Goal: Information Seeking & Learning: Learn about a topic

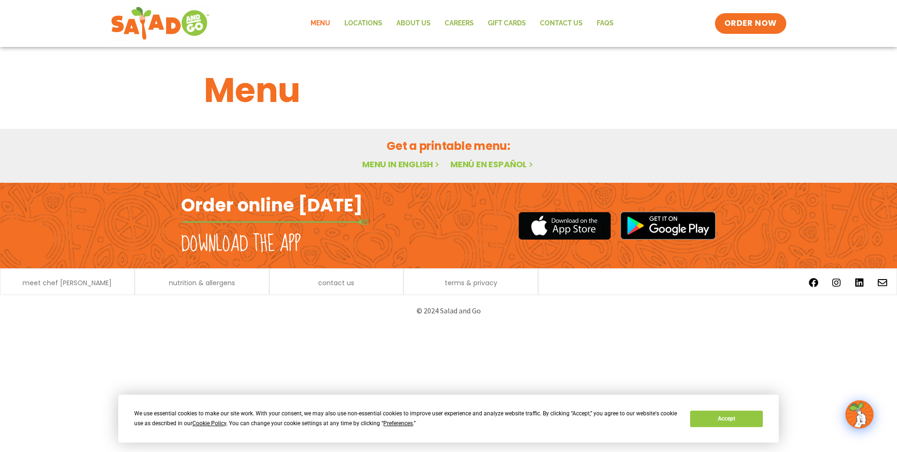
click at [389, 165] on link "Menu in English" at bounding box center [401, 164] width 79 height 12
click at [735, 420] on button "Accept" at bounding box center [726, 418] width 72 height 16
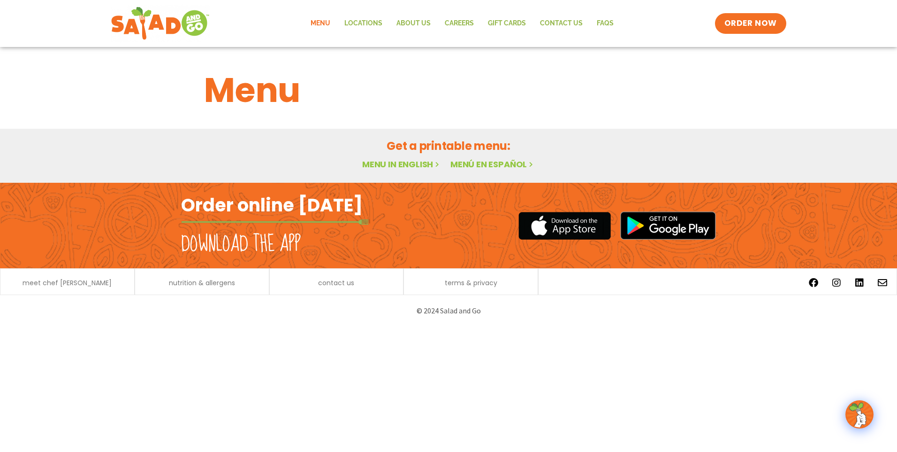
click at [388, 163] on link "Menu in English" at bounding box center [401, 164] width 79 height 12
